Goal: Check status: Check status

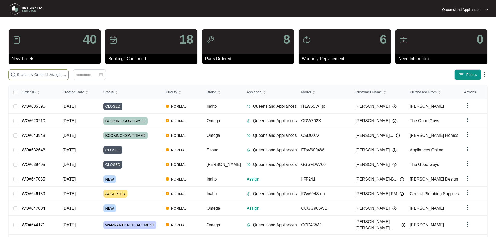
click at [46, 77] on input "text" at bounding box center [42, 75] width 50 height 6
paste input "647004"
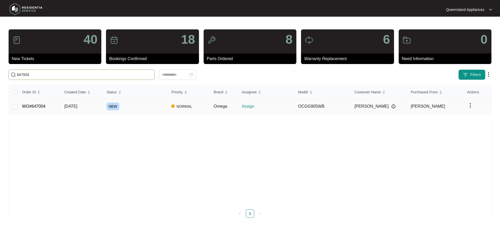
type input "647004"
click at [33, 107] on link "WO#647004" at bounding box center [33, 106] width 23 height 4
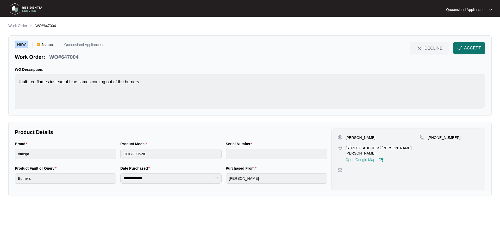
click at [471, 50] on span "ACCEPT" at bounding box center [472, 48] width 17 height 6
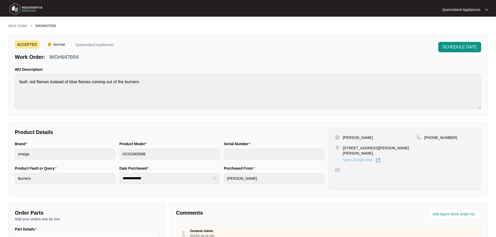
click at [365, 158] on link "Open Google Map" at bounding box center [362, 160] width 38 height 5
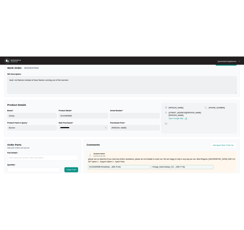
scroll to position [26, 0]
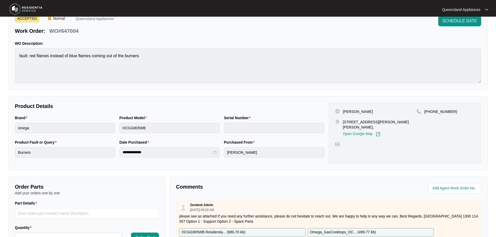
click at [71, 31] on p "WO#647004" at bounding box center [63, 30] width 29 height 7
copy p "647004"
click at [438, 111] on p "[PHONE_NUMBER]" at bounding box center [441, 111] width 33 height 5
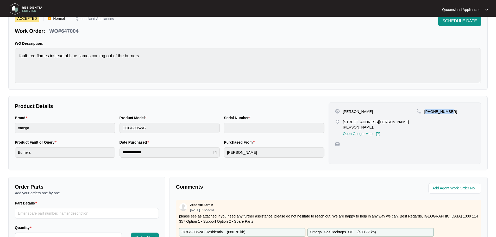
copy p "61481868705"
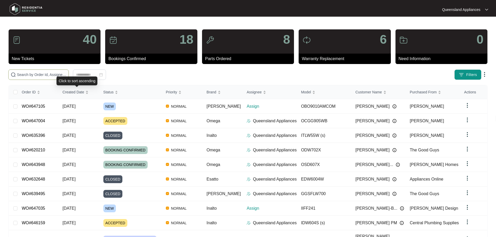
click at [51, 71] on span at bounding box center [38, 75] width 60 height 10
click at [53, 75] on input "text" at bounding box center [42, 75] width 50 height 6
paste input "647105"
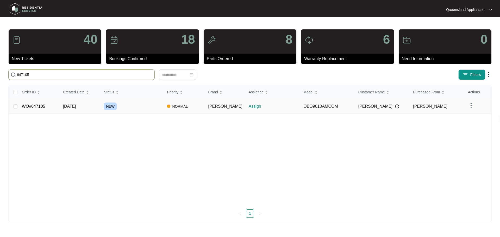
type input "647105"
click at [31, 105] on link "WO#647105" at bounding box center [33, 106] width 23 height 4
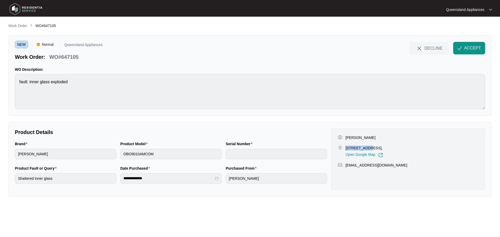
drag, startPoint x: 346, startPoint y: 147, endPoint x: 367, endPoint y: 146, distance: 21.4
click at [244, 146] on p "[STREET_ADDRESS]," at bounding box center [365, 148] width 38 height 5
copy p "2 Cornucopia"
click at [244, 45] on span "ACCEPT" at bounding box center [472, 48] width 17 height 6
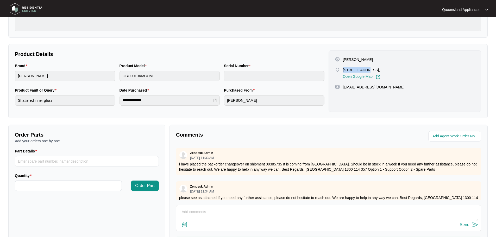
copy p "2 Cornucopia"
